Goal: Information Seeking & Learning: Learn about a topic

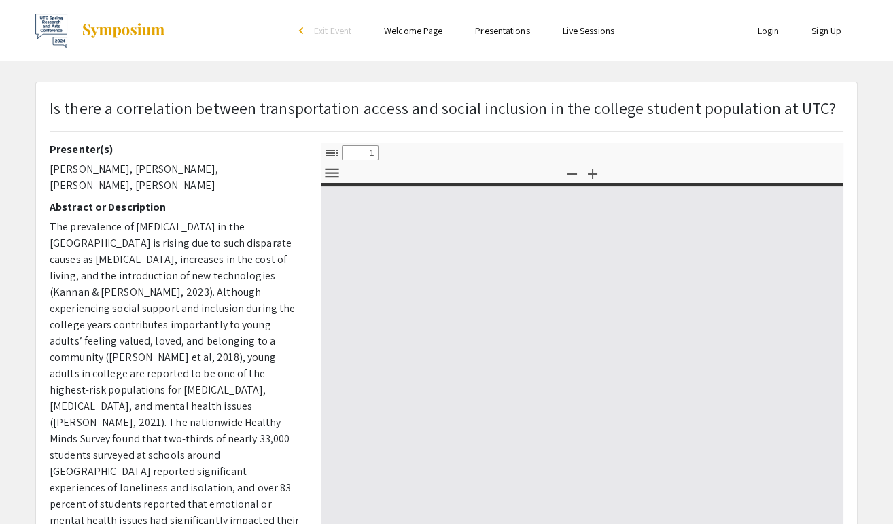
select select "custom"
type input "0"
select select "custom"
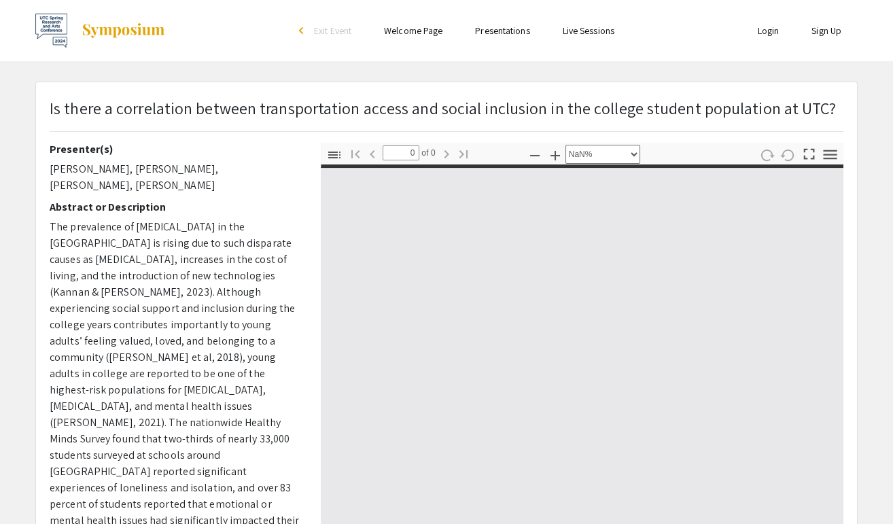
type input "1"
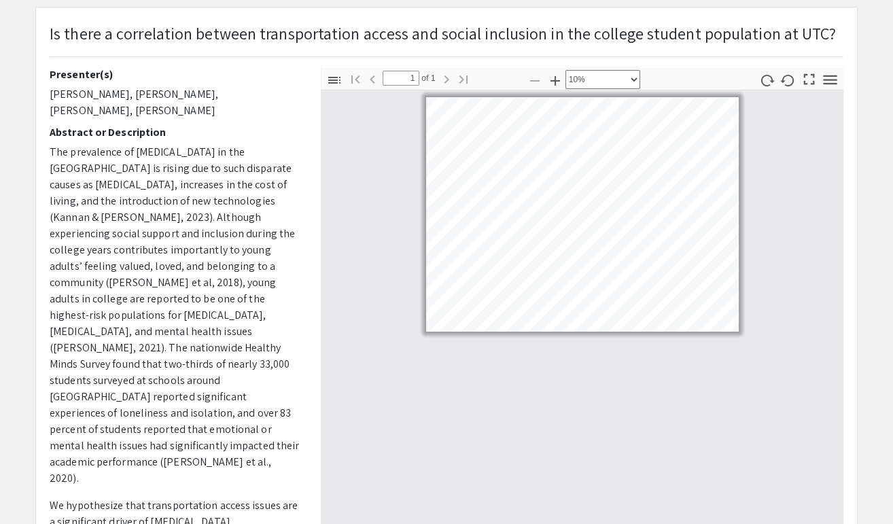
select select "custom"
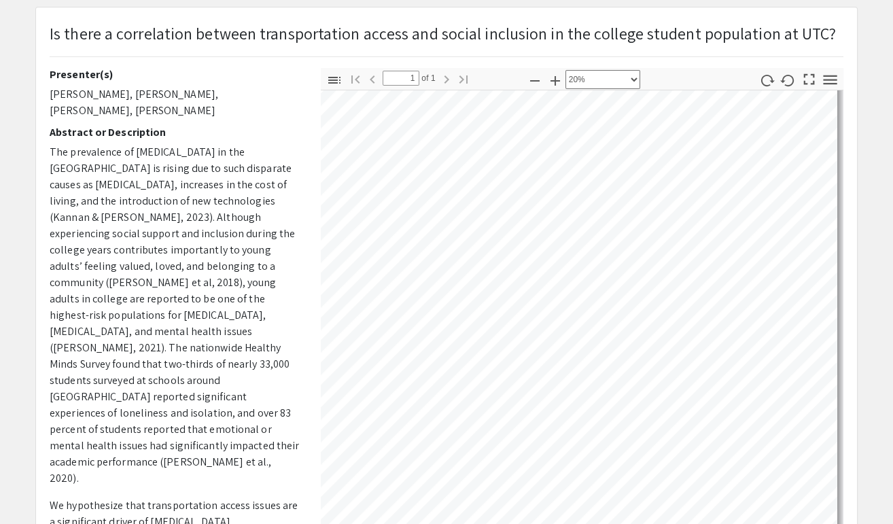
scroll to position [39, 0]
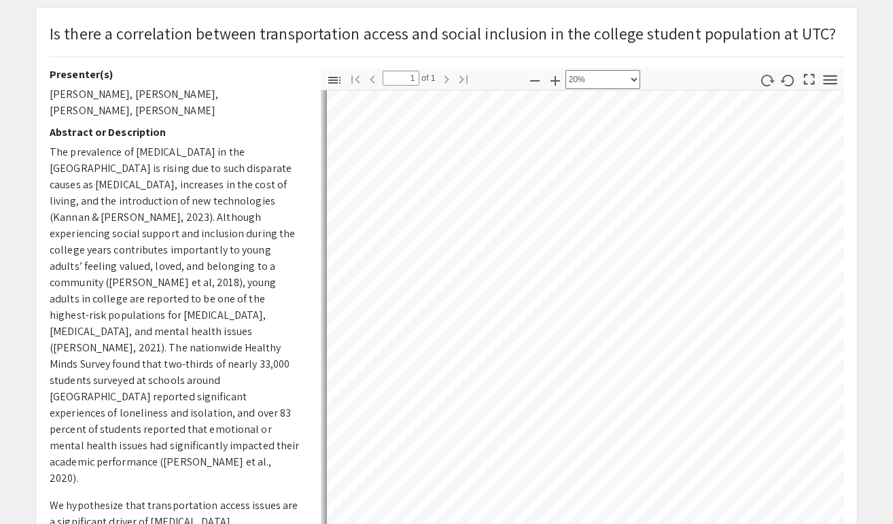
drag, startPoint x: 877, startPoint y: 0, endPoint x: 587, endPoint y: 8, distance: 290.3
click at [587, 8] on div "Is there a correlation between transportation access and social inclusion in th…" at bounding box center [446, 350] width 821 height 686
drag, startPoint x: 843, startPoint y: 0, endPoint x: 568, endPoint y: 2, distance: 275.3
click at [568, 2] on div "Skip navigation arrow_back_ios Exit Event Welcome Page Presentations Live Sessi…" at bounding box center [446, 319] width 893 height 789
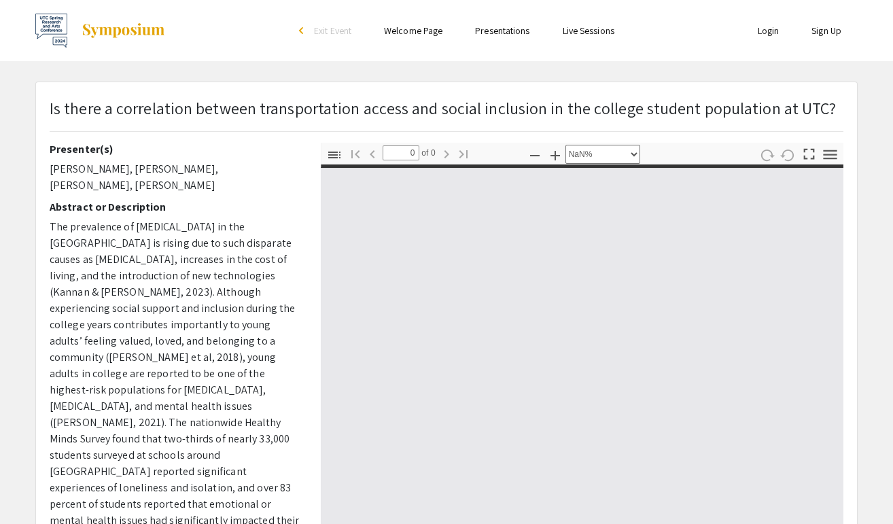
select select "custom"
type input "1"
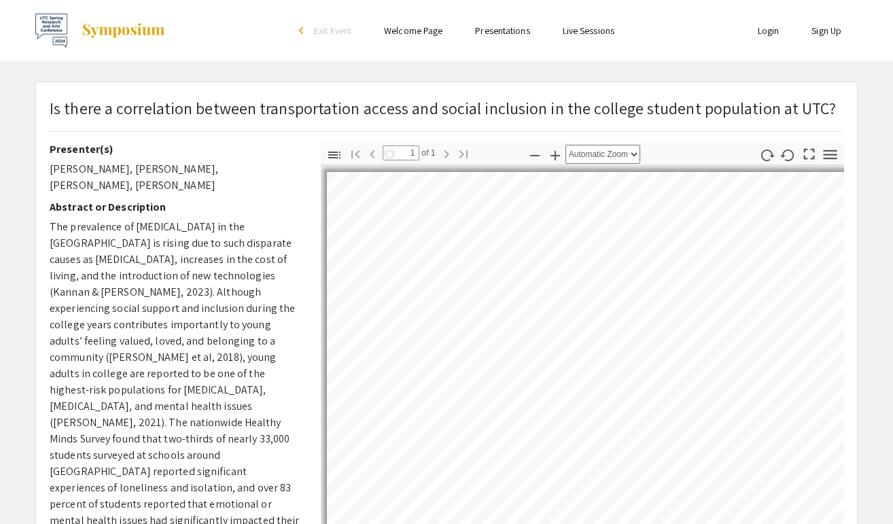
select select "custom"
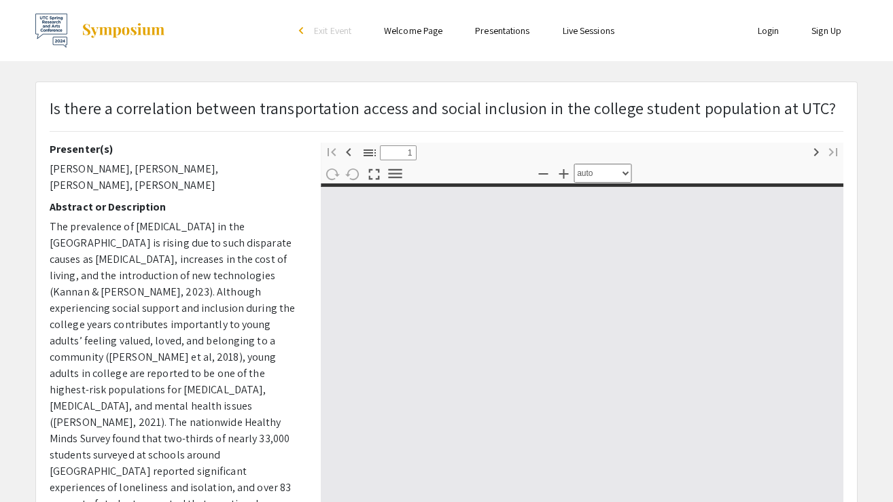
select select "custom"
type input "0"
select select "auto"
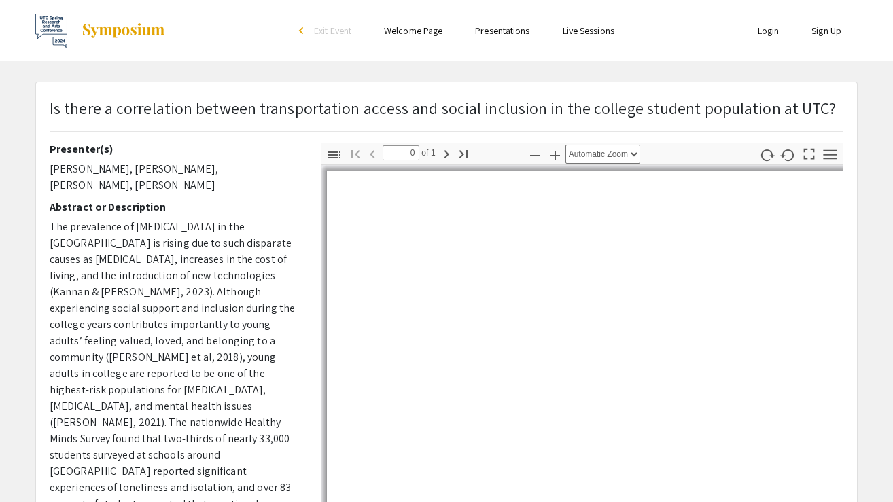
type input "1"
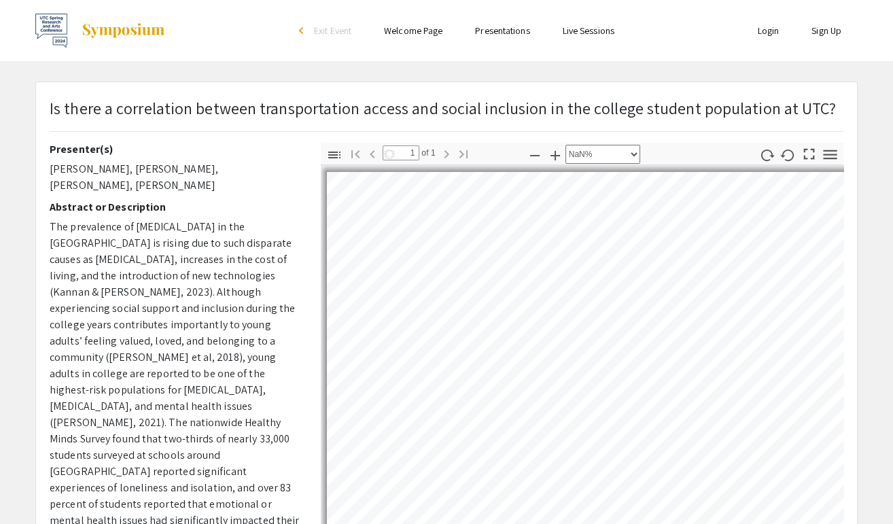
scroll to position [5, 4]
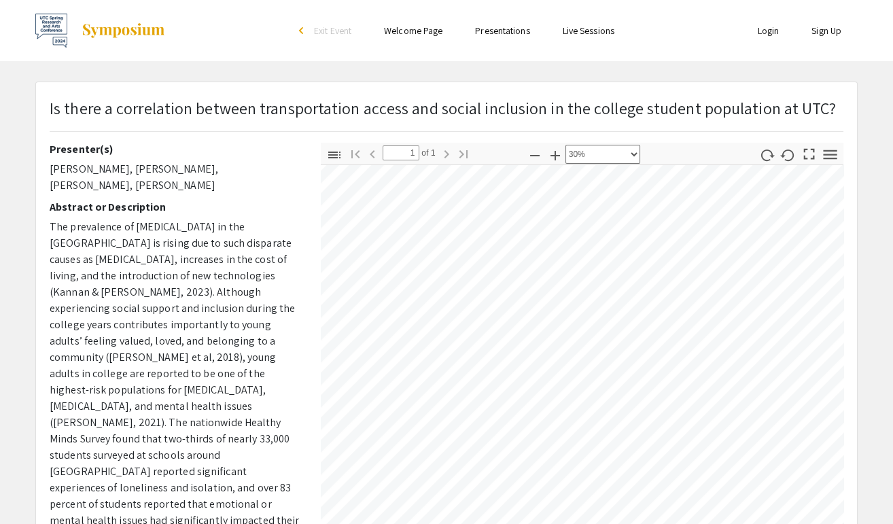
select select "custom"
click at [864, 252] on div "Is there a correlation between transportation access and social inclusion in th…" at bounding box center [446, 425] width 843 height 687
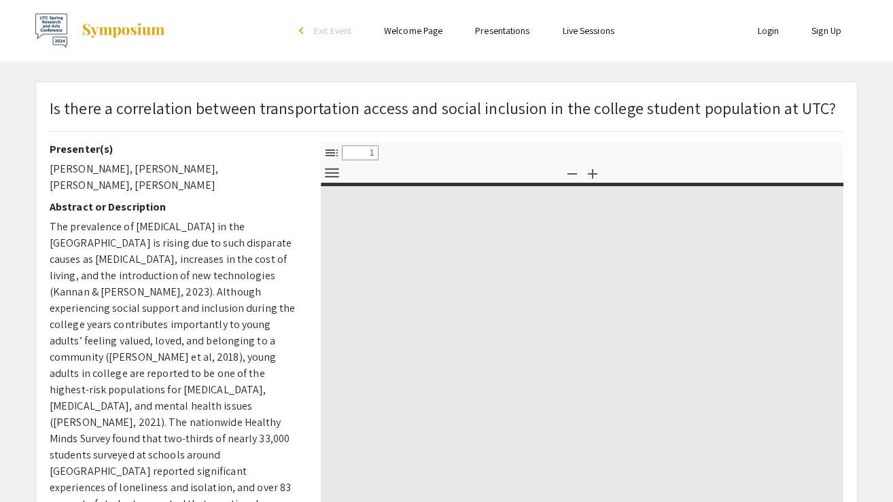
select select "custom"
type input "0"
select select "custom"
type input "0"
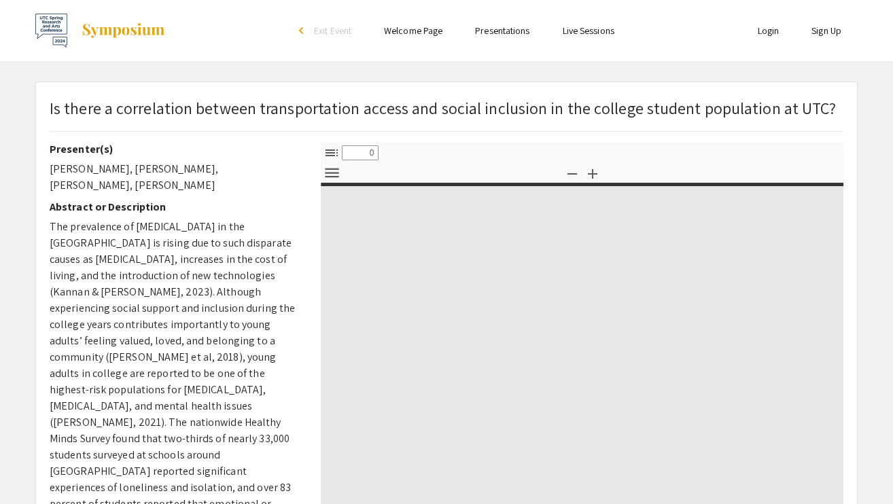
select select "custom"
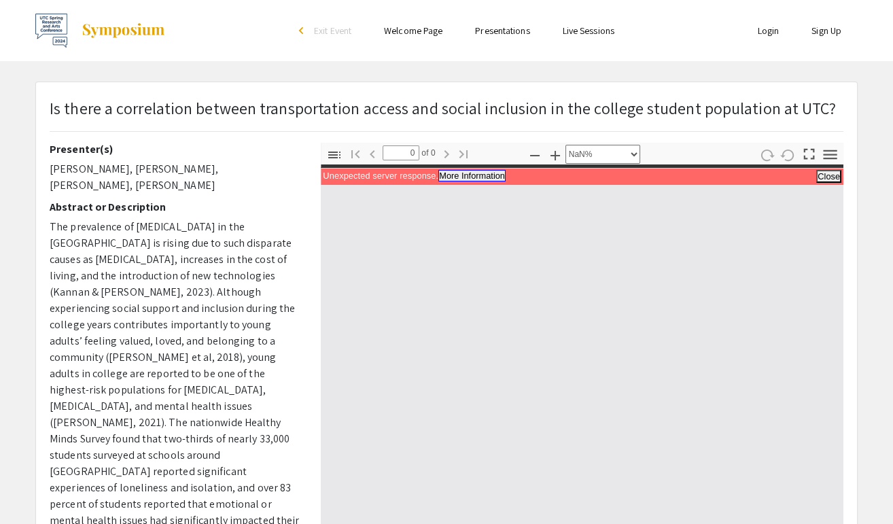
click at [494, 179] on button "More Information" at bounding box center [471, 176] width 67 height 12
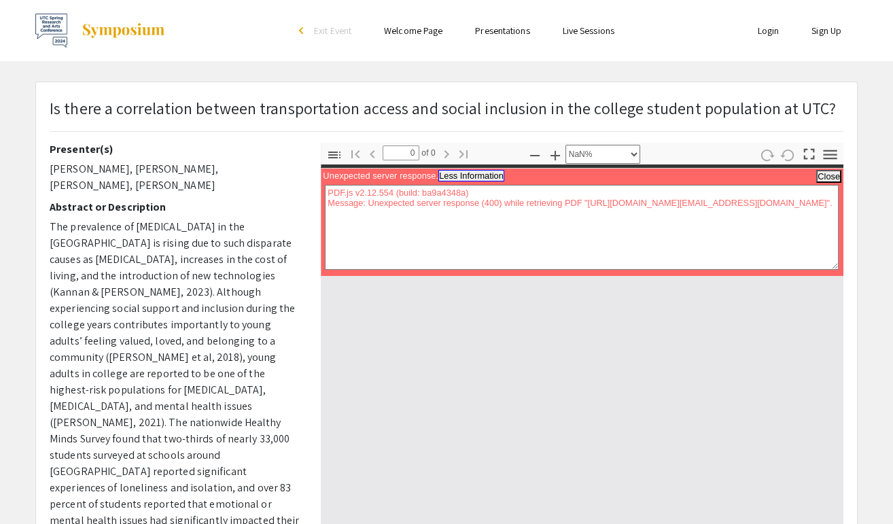
click at [494, 179] on button "Less Information" at bounding box center [471, 176] width 66 height 12
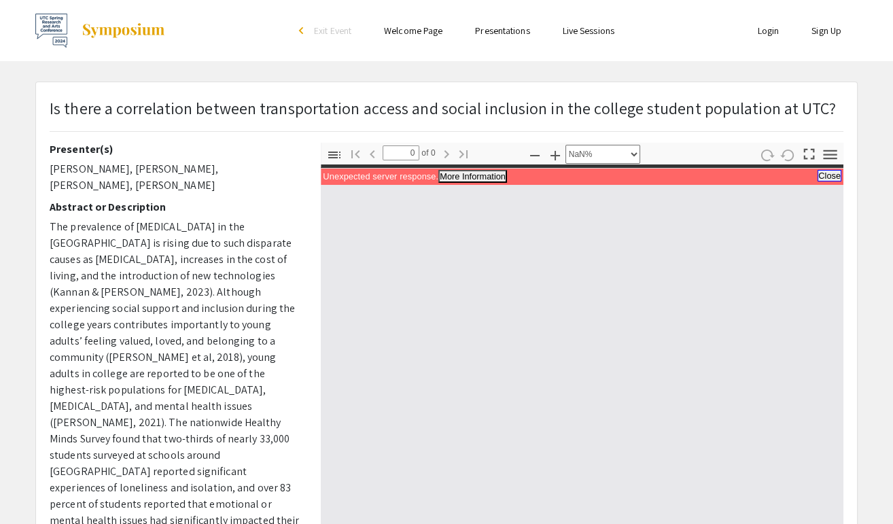
click at [838, 181] on div "Unexpected server response. More Information Less Information Close PDF.js v2.1…" at bounding box center [582, 176] width 523 height 17
click at [832, 173] on button "Close" at bounding box center [830, 176] width 24 height 12
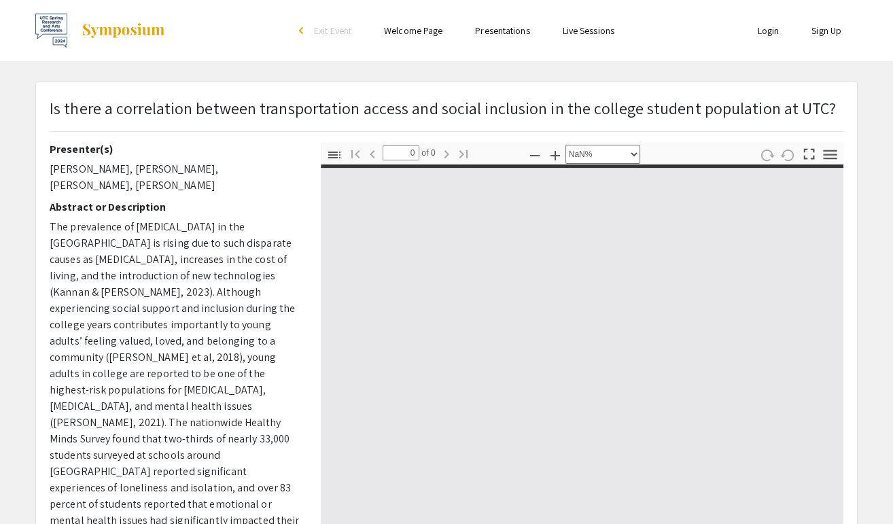
drag, startPoint x: 640, startPoint y: 294, endPoint x: 652, endPoint y: 411, distance: 118.2
click at [652, 411] on div at bounding box center [582, 391] width 523 height 453
drag, startPoint x: 612, startPoint y: 319, endPoint x: 548, endPoint y: 224, distance: 114.6
click at [548, 224] on div at bounding box center [582, 391] width 523 height 453
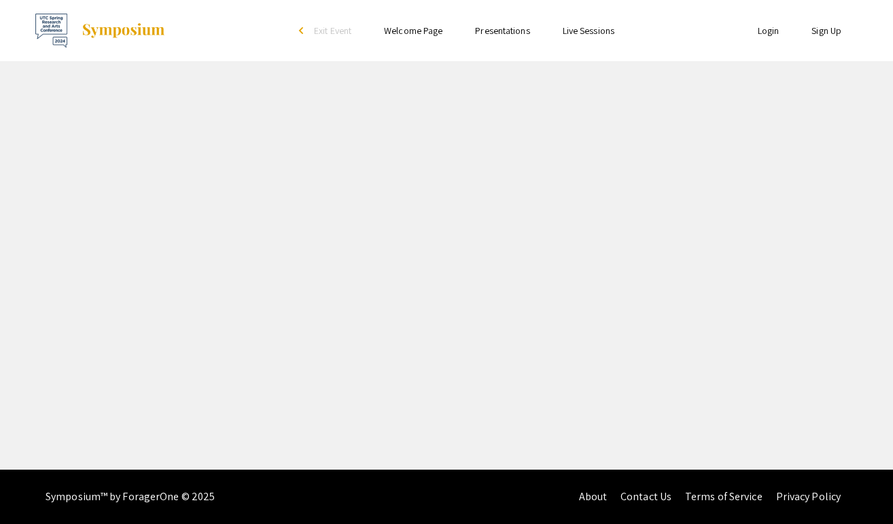
select select "custom"
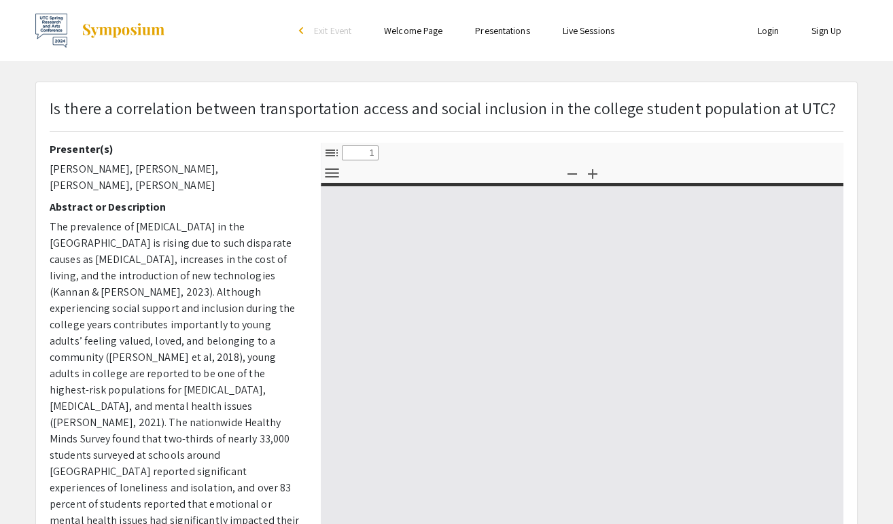
type input "0"
select select "custom"
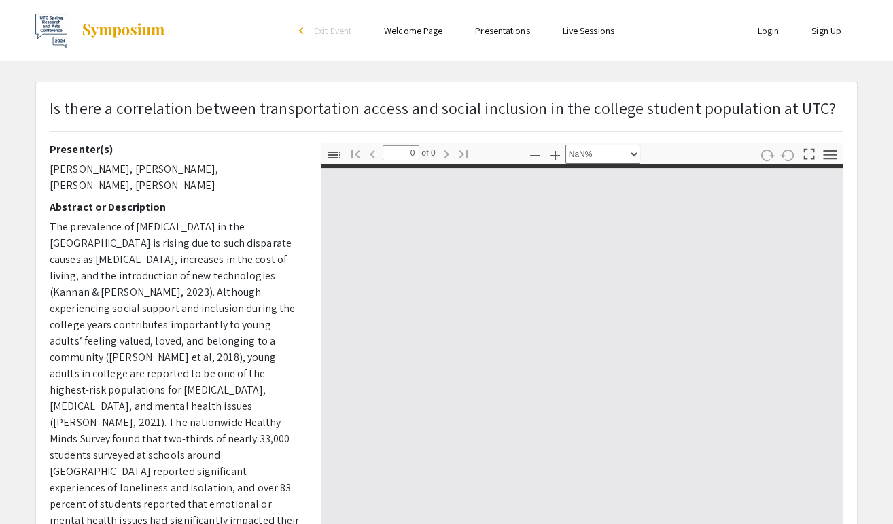
type input "1"
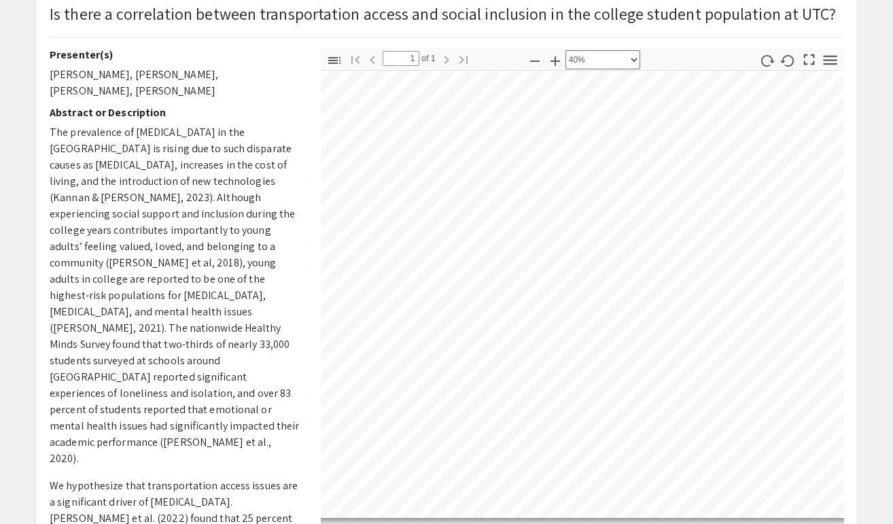
scroll to position [508, 602]
select select "0.5"
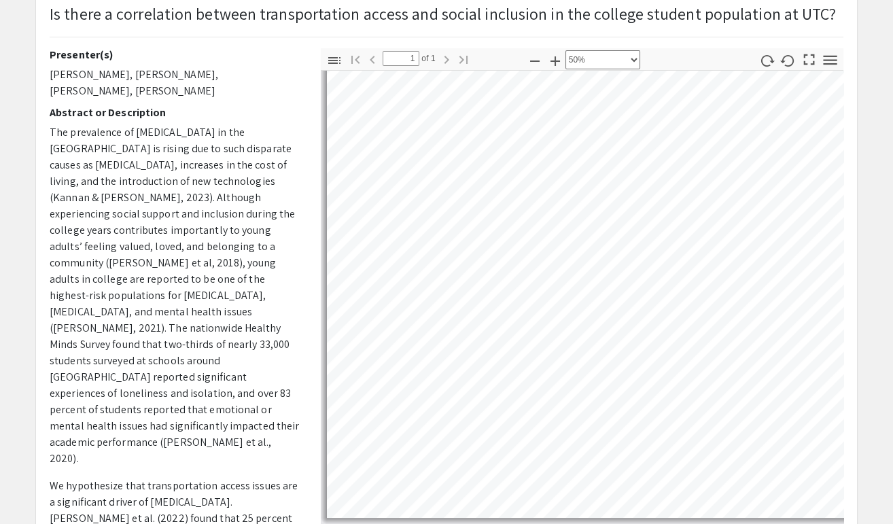
scroll to position [743, 0]
click at [306, 126] on div "Presenter(s) [PERSON_NAME], [PERSON_NAME], [PERSON_NAME], [PERSON_NAME] Abstrac…" at bounding box center [174, 286] width 271 height 476
